Goal: Obtain resource: Obtain resource

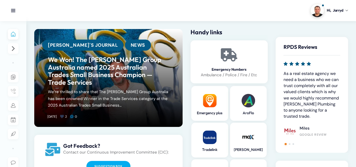
click at [186, 105] on div "Jon's Journal , News We Won! The Reed Group Australia named 2025 Australian Tra…" at bounding box center [108, 137] width 156 height 217
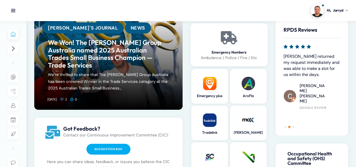
scroll to position [26, 0]
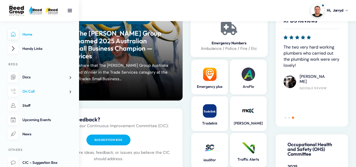
click at [69, 91] on span at bounding box center [69, 92] width 6 height 6
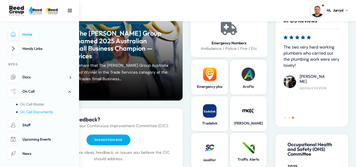
click at [33, 112] on span "On Call Documents" at bounding box center [36, 111] width 33 height 5
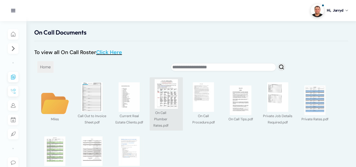
click at [167, 103] on img at bounding box center [165, 93] width 29 height 29
click at [0, 0] on div at bounding box center [0, 0] width 0 height 0
